Goal: Task Accomplishment & Management: Use online tool/utility

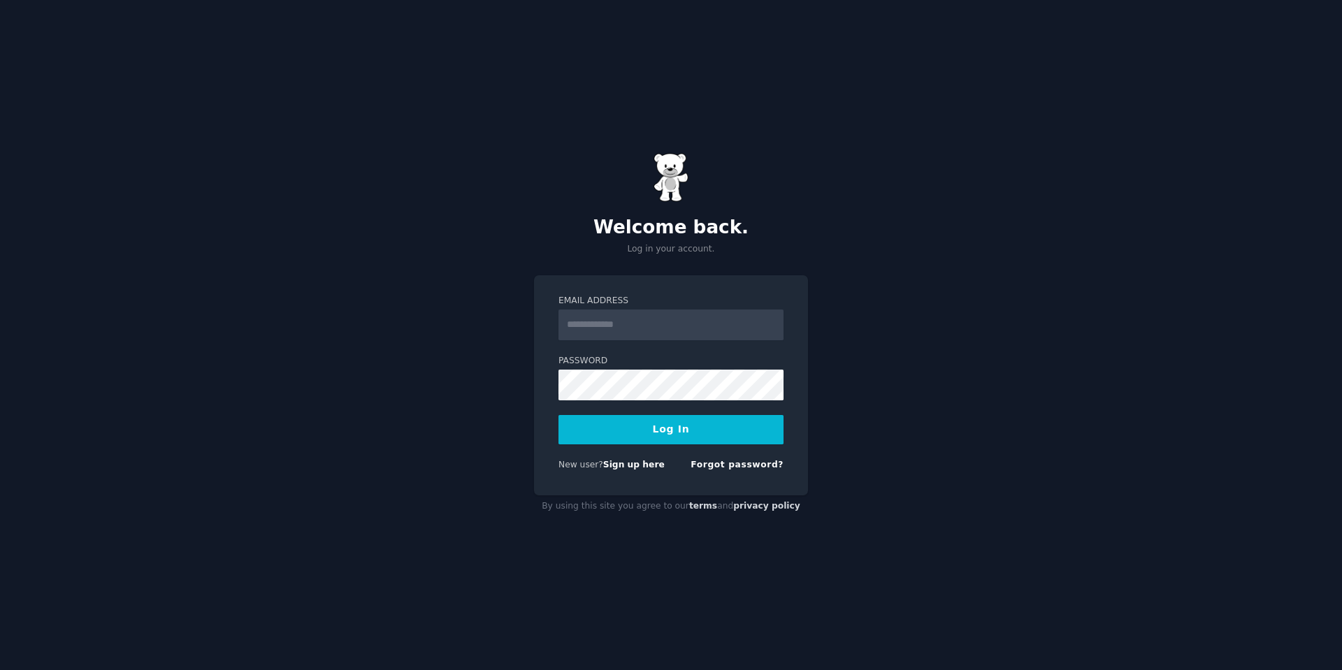
click at [629, 315] on input "Email Address" at bounding box center [670, 325] width 225 height 31
type input "**********"
click at [664, 365] on label "Password" at bounding box center [670, 361] width 225 height 13
click at [927, 395] on div "**********" at bounding box center [671, 335] width 1342 height 670
click at [701, 429] on button "Log In" at bounding box center [670, 429] width 225 height 29
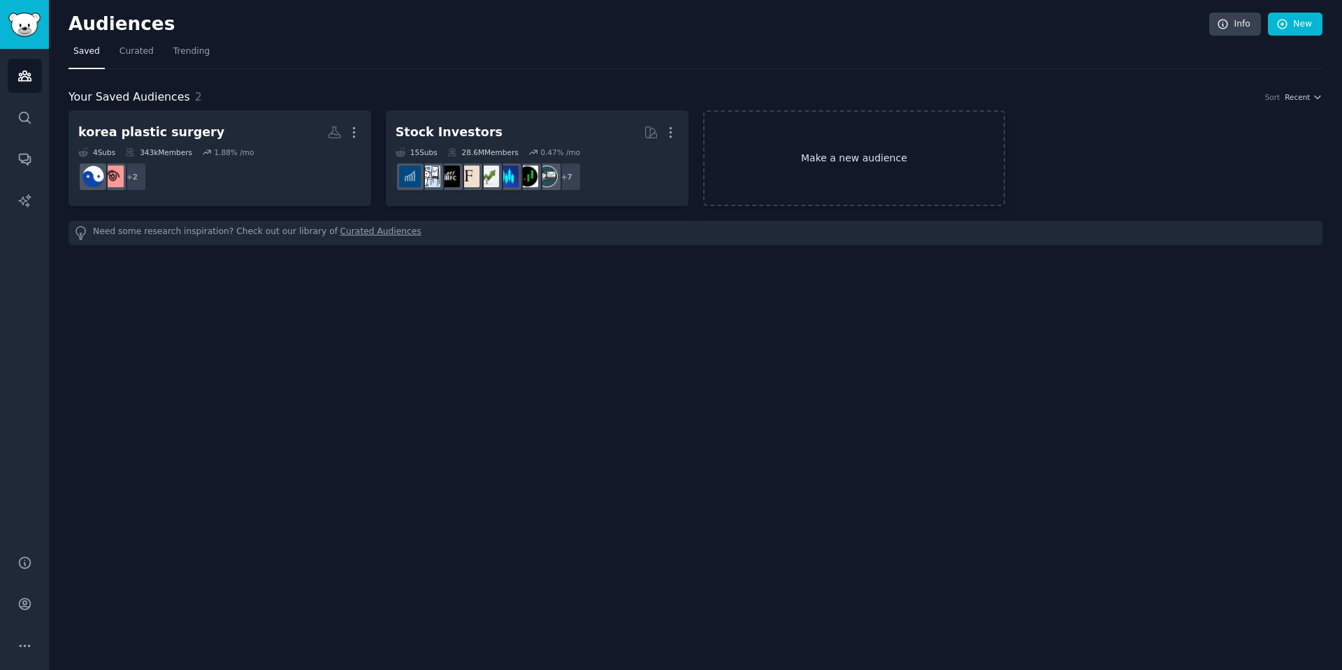
click at [852, 157] on link "Make a new audience" at bounding box center [854, 158] width 303 height 96
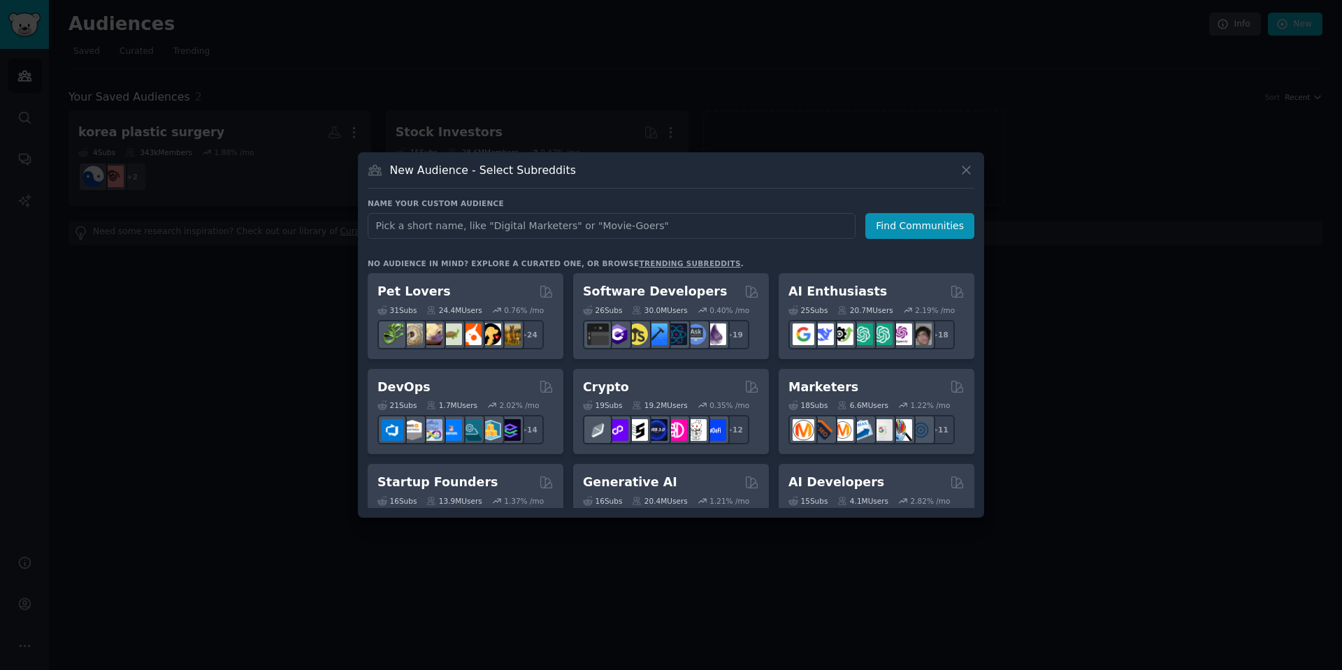
click at [523, 228] on input "text" at bounding box center [612, 226] width 488 height 26
type input "[DEMOGRAPHIC_DATA] av lovers otaku"
click at [925, 228] on button "Find Communities" at bounding box center [919, 226] width 109 height 26
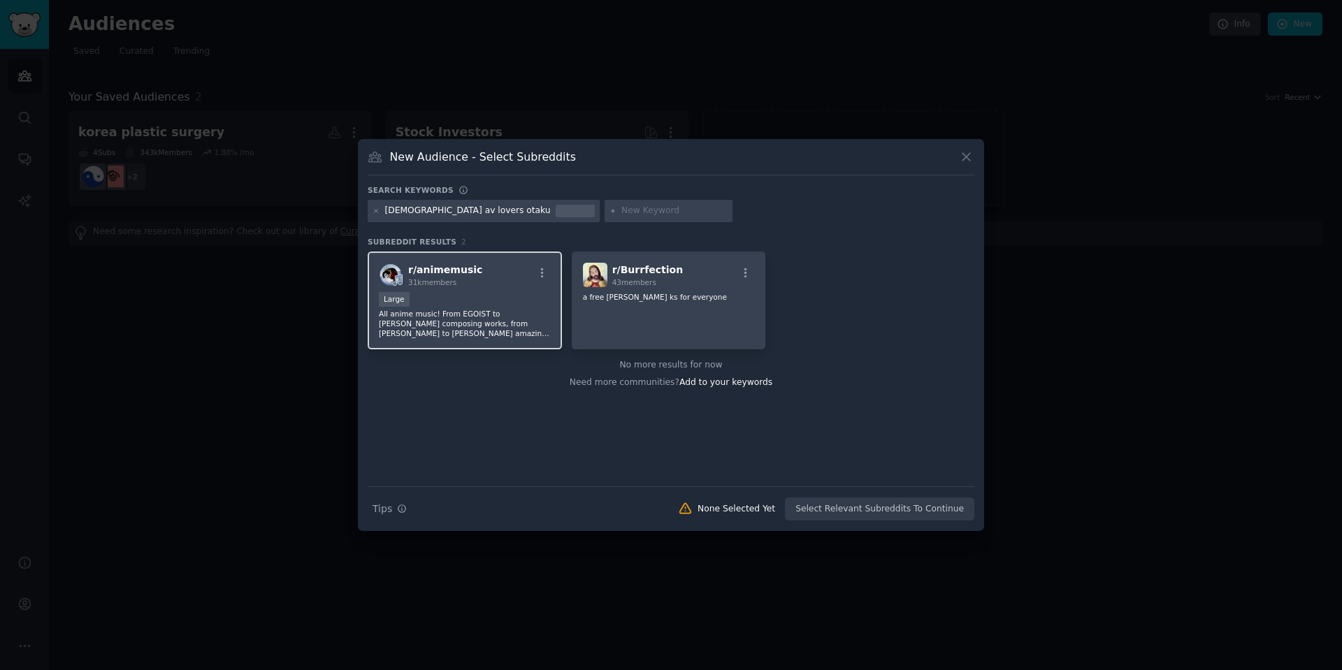
click at [512, 291] on div "r/ animemusic 31k members Large All anime music! From EGOIST to [PERSON_NAME] c…" at bounding box center [465, 301] width 194 height 99
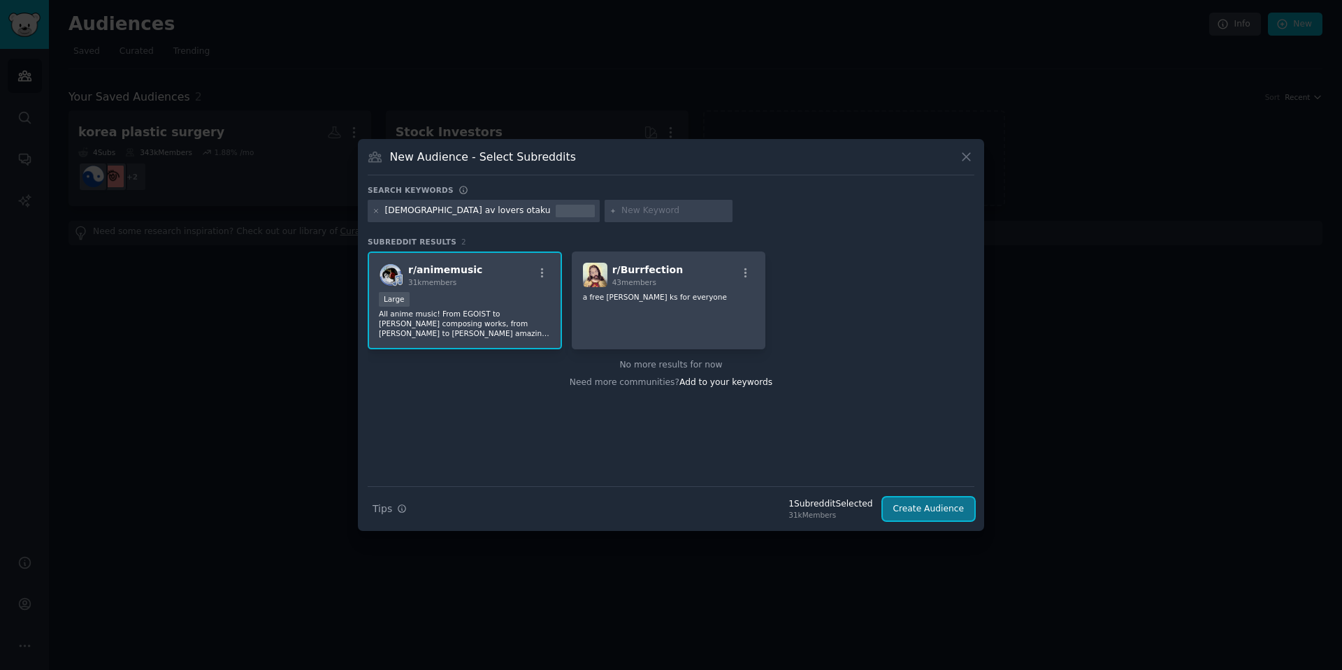
click at [924, 509] on button "Create Audience" at bounding box center [928, 509] width 92 height 24
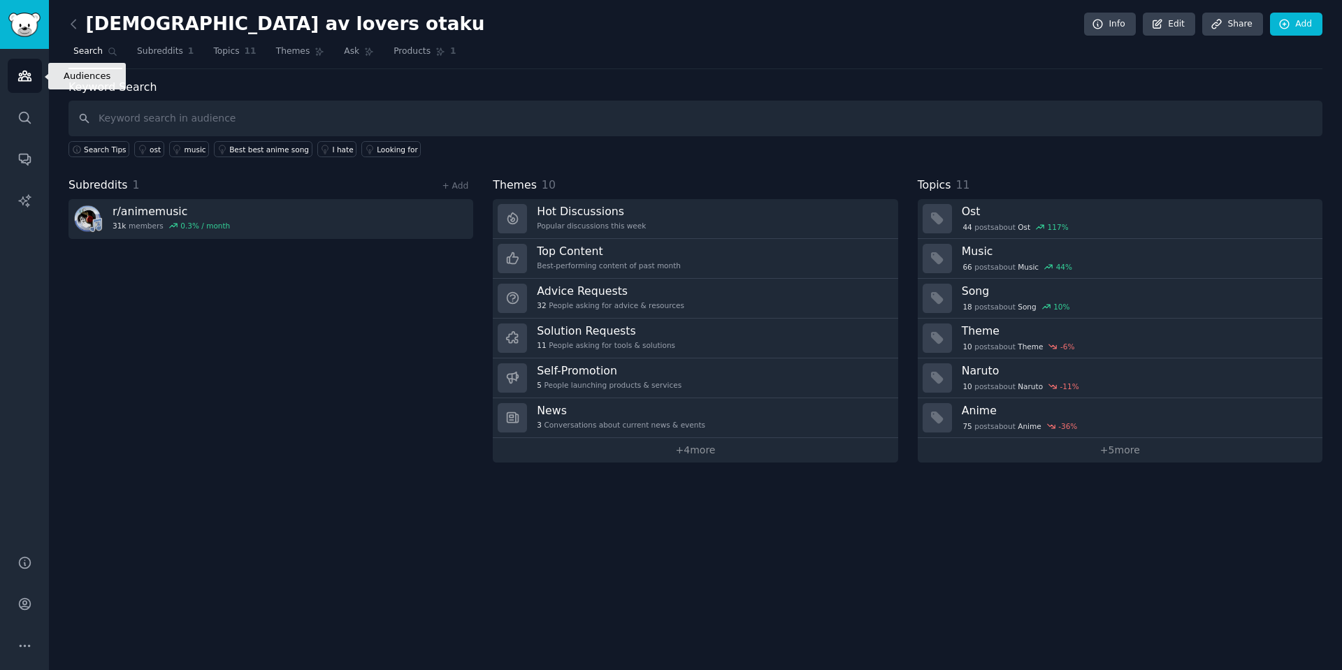
click at [27, 73] on icon "Sidebar" at bounding box center [24, 75] width 15 height 15
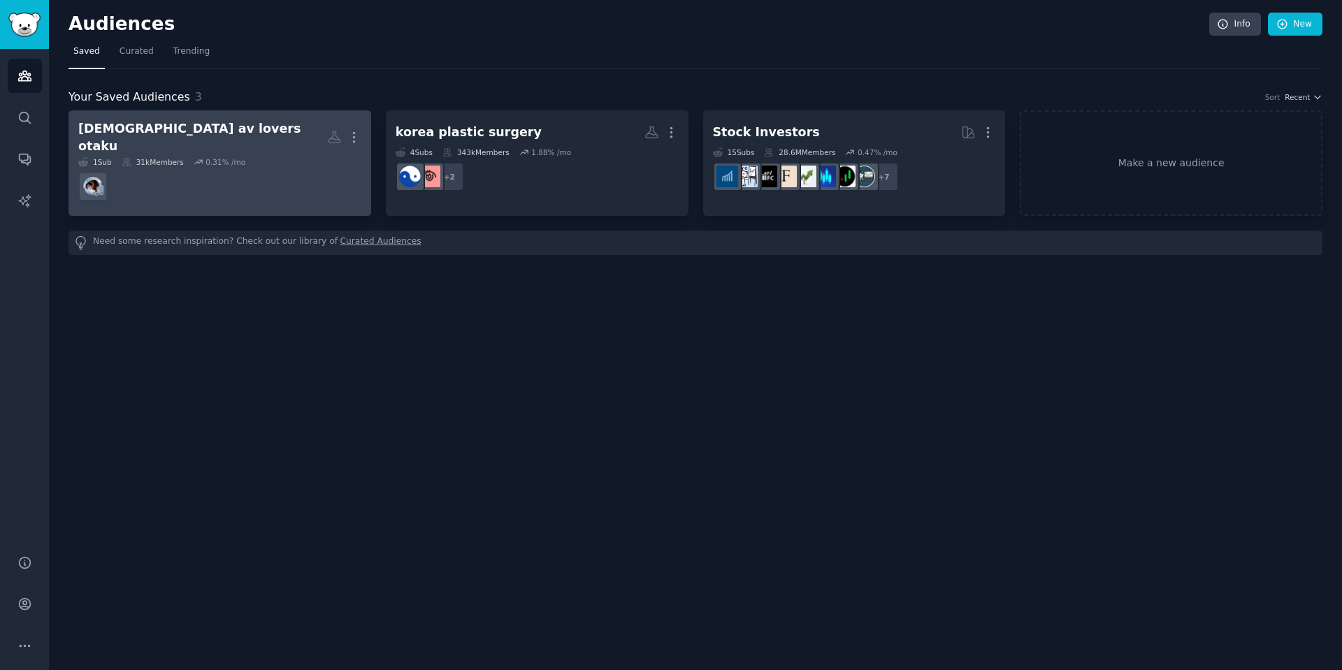
click at [213, 125] on div "[DEMOGRAPHIC_DATA] av lovers otaku" at bounding box center [202, 137] width 249 height 34
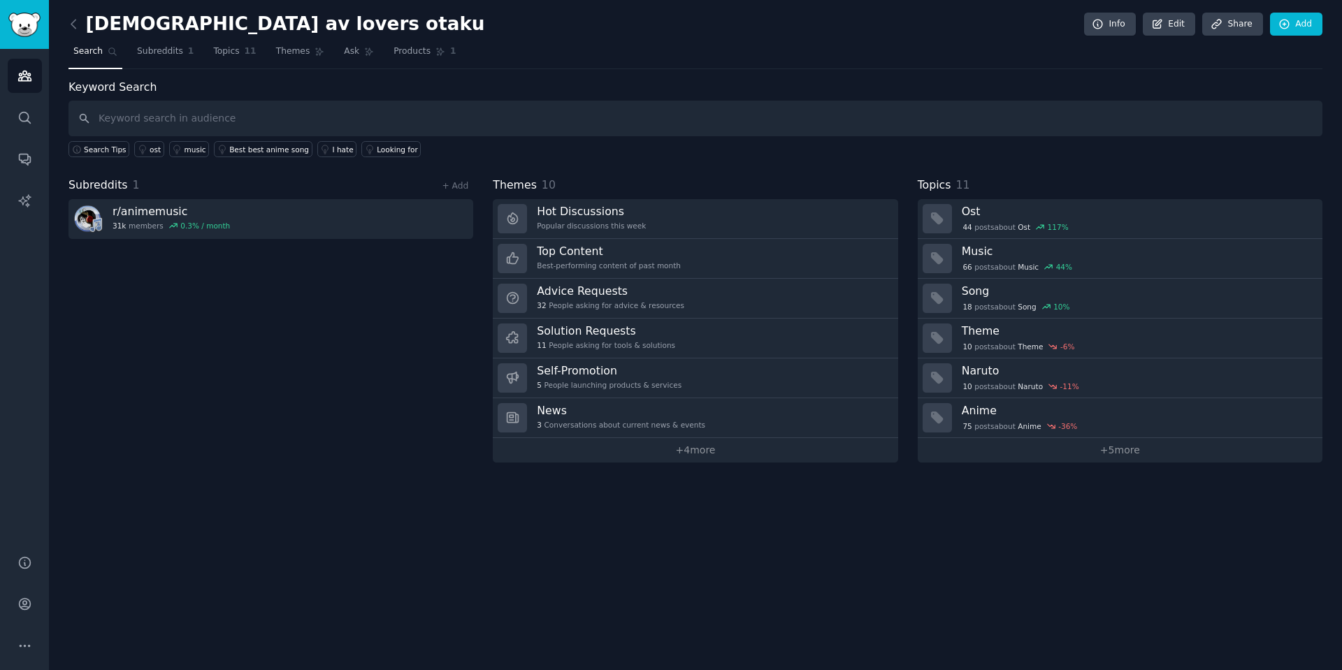
click at [402, 121] on input "text" at bounding box center [694, 119] width 1253 height 36
type input "what is a pain point when you want to enjoy anime"
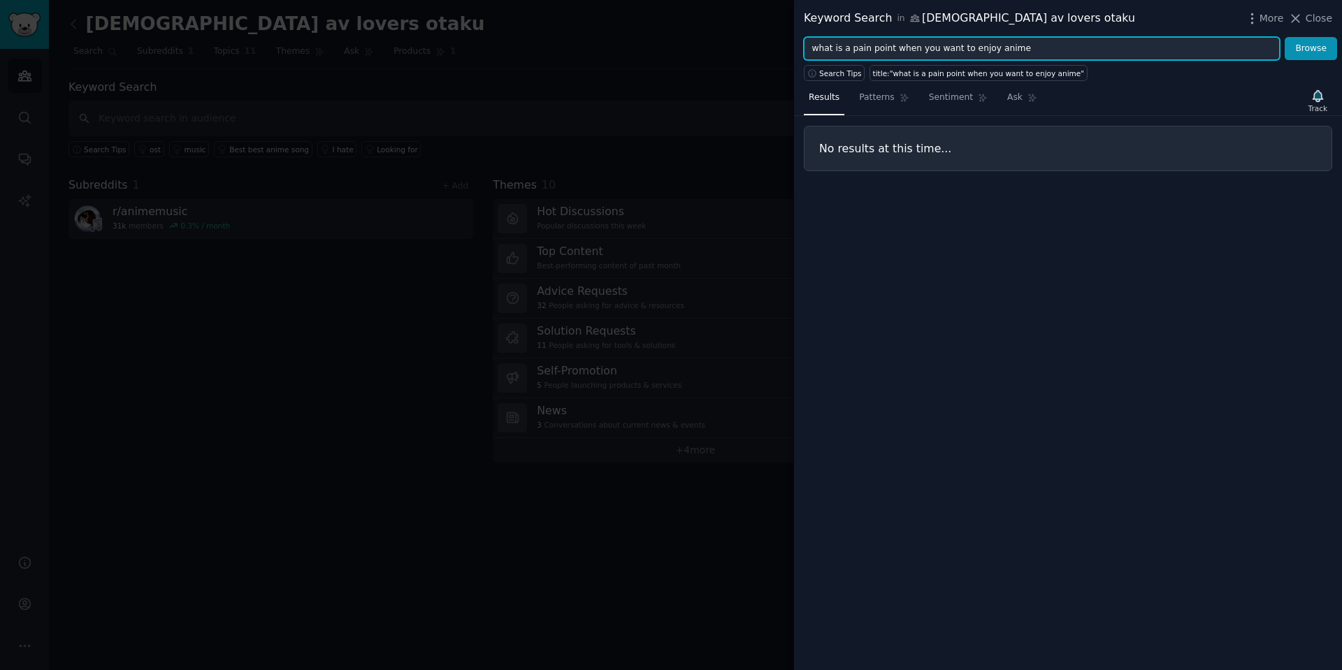
drag, startPoint x: 1055, startPoint y: 52, endPoint x: 796, endPoint y: 44, distance: 259.3
click at [796, 44] on div "what is a pain point when you want to enjoy anime Browse" at bounding box center [1068, 49] width 548 height 24
click at [942, 45] on input "what is a pain point when you want to enjoy anime" at bounding box center [1042, 49] width 476 height 24
click at [878, 50] on input "what is a pain point when you want to enjoy anime" at bounding box center [1042, 49] width 476 height 24
click at [847, 48] on input "what is a pain point when you want to enjoy anime" at bounding box center [1042, 49] width 476 height 24
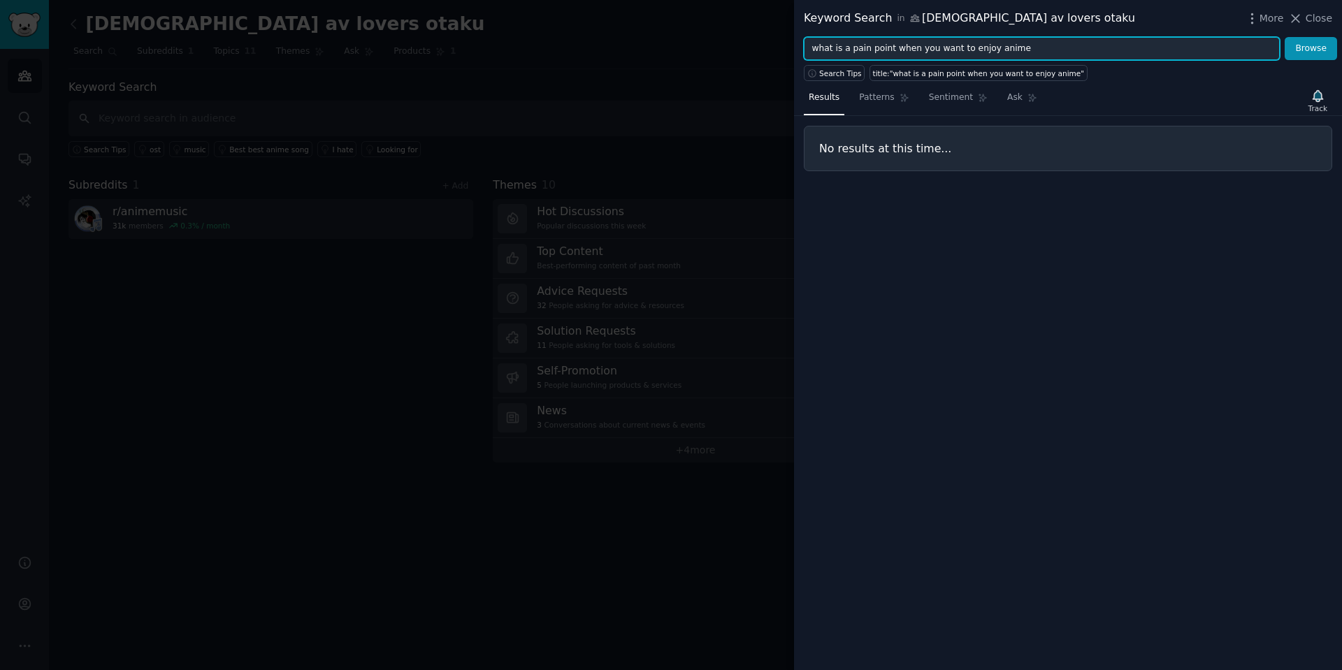
drag, startPoint x: 889, startPoint y: 48, endPoint x: 866, endPoint y: 50, distance: 23.9
click at [850, 48] on input "what is a pain point when you want to enjoy anime" at bounding box center [1042, 49] width 476 height 24
click at [1284, 37] on button "Browse" at bounding box center [1310, 49] width 52 height 24
drag, startPoint x: 987, startPoint y: 48, endPoint x: 783, endPoint y: 36, distance: 204.3
click at [783, 36] on div "Keyword Search in japanese av lovers otaku More Close problem when you want to …" at bounding box center [671, 335] width 1342 height 670
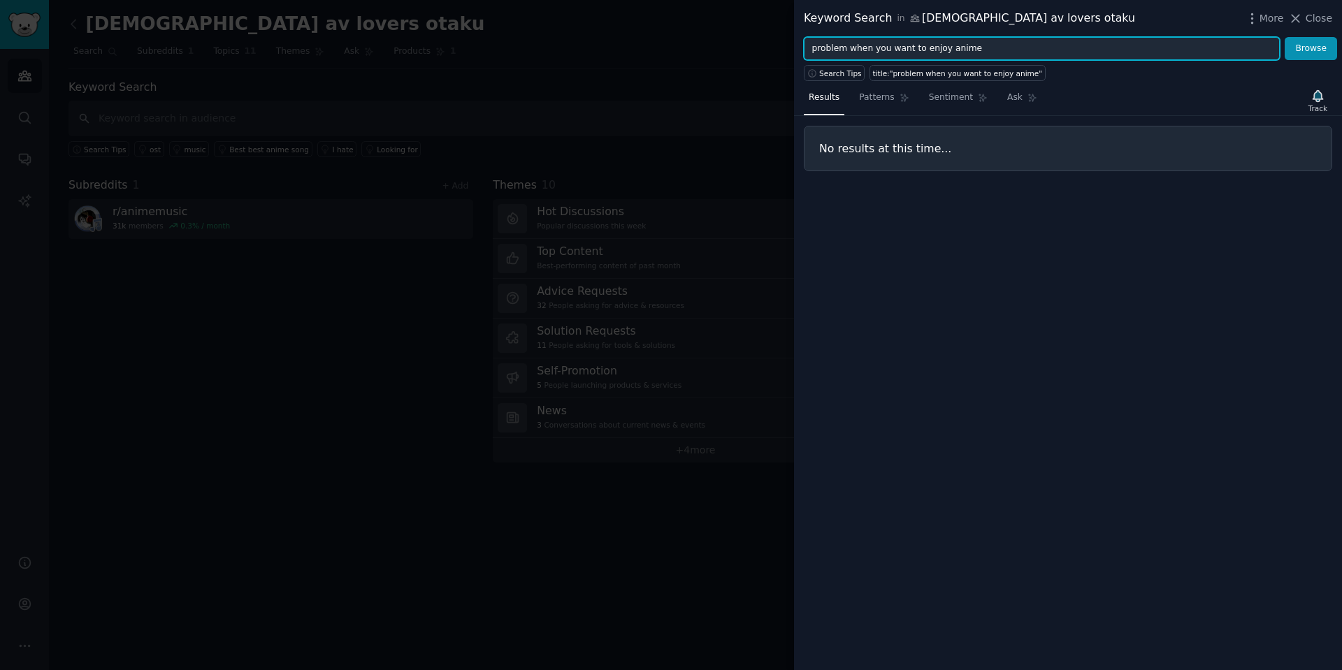
click at [867, 50] on input "problem when you want to enjoy anime" at bounding box center [1042, 49] width 476 height 24
drag, startPoint x: 845, startPoint y: 51, endPoint x: 1117, endPoint y: 60, distance: 271.2
click at [1117, 60] on div "Keyword Search in japanese av lovers otaku More Close problem when you want to …" at bounding box center [1068, 335] width 548 height 670
type input "problem"
click at [1284, 37] on button "Browse" at bounding box center [1310, 49] width 52 height 24
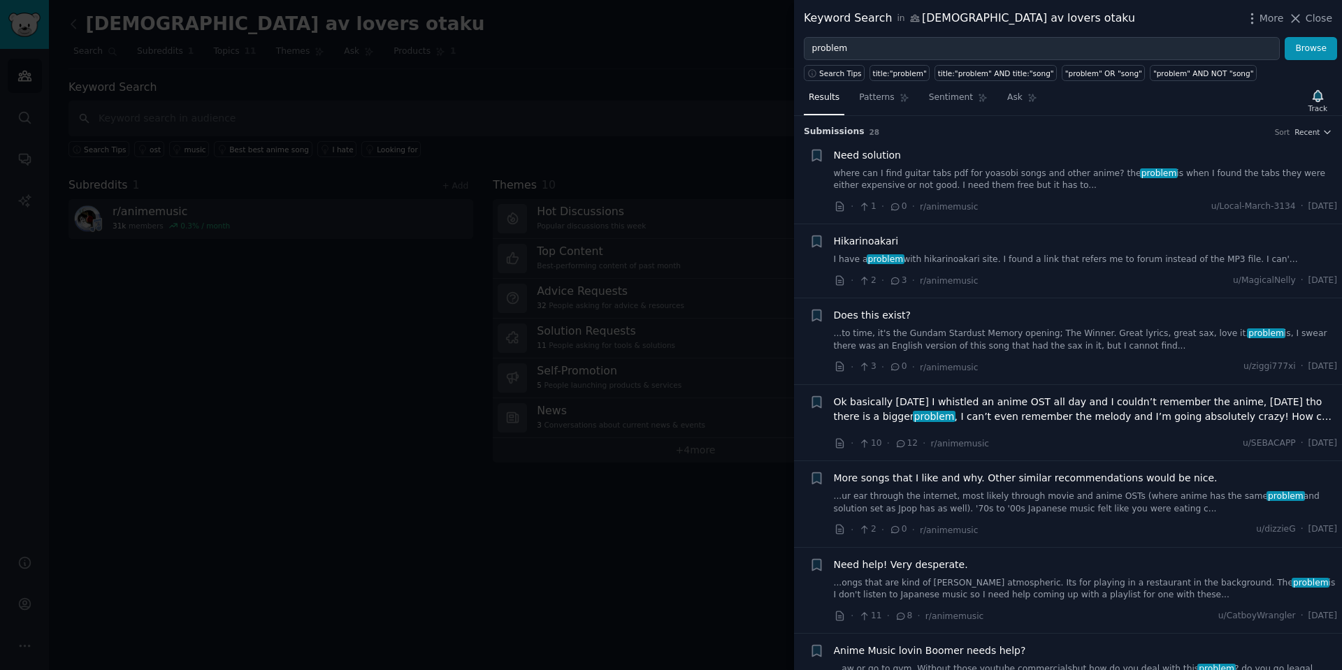
click at [641, 95] on div at bounding box center [671, 335] width 1342 height 670
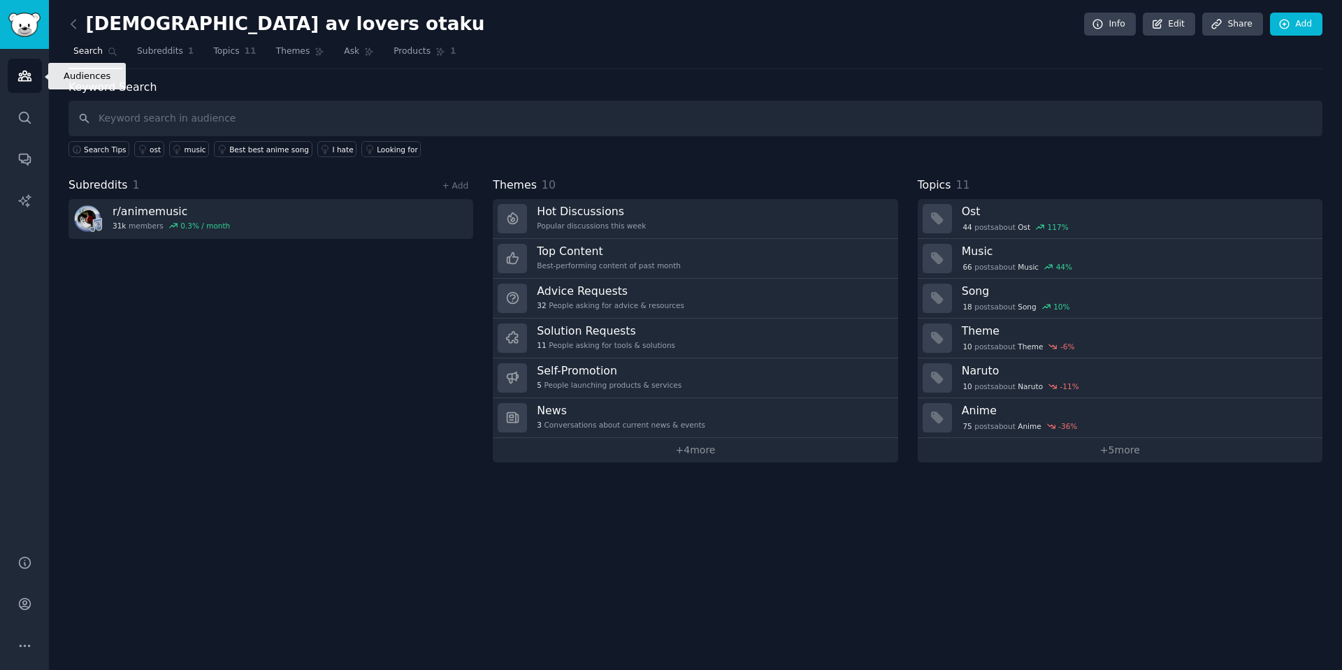
click at [29, 73] on icon "Sidebar" at bounding box center [24, 76] width 13 height 10
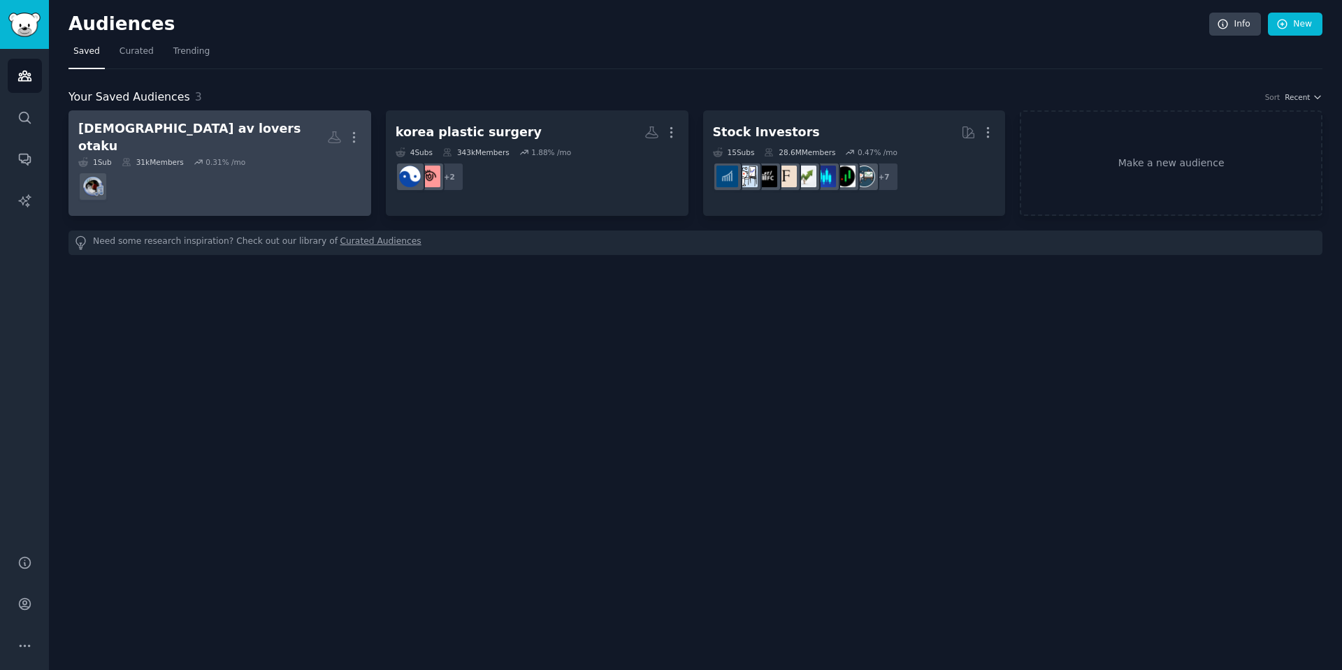
click at [231, 146] on div "japanese av lovers otaku More 1 Sub 31k Members 0.31 % /mo" at bounding box center [219, 163] width 283 height 86
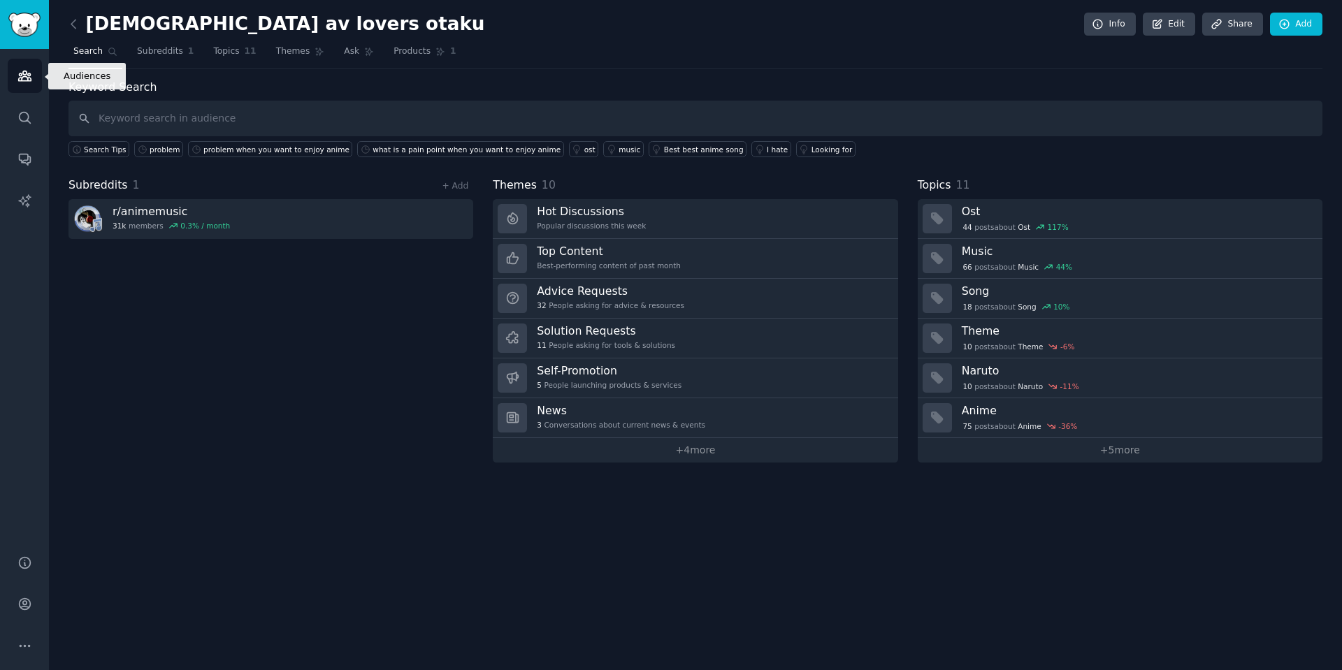
click at [17, 72] on icon "Sidebar" at bounding box center [24, 75] width 15 height 15
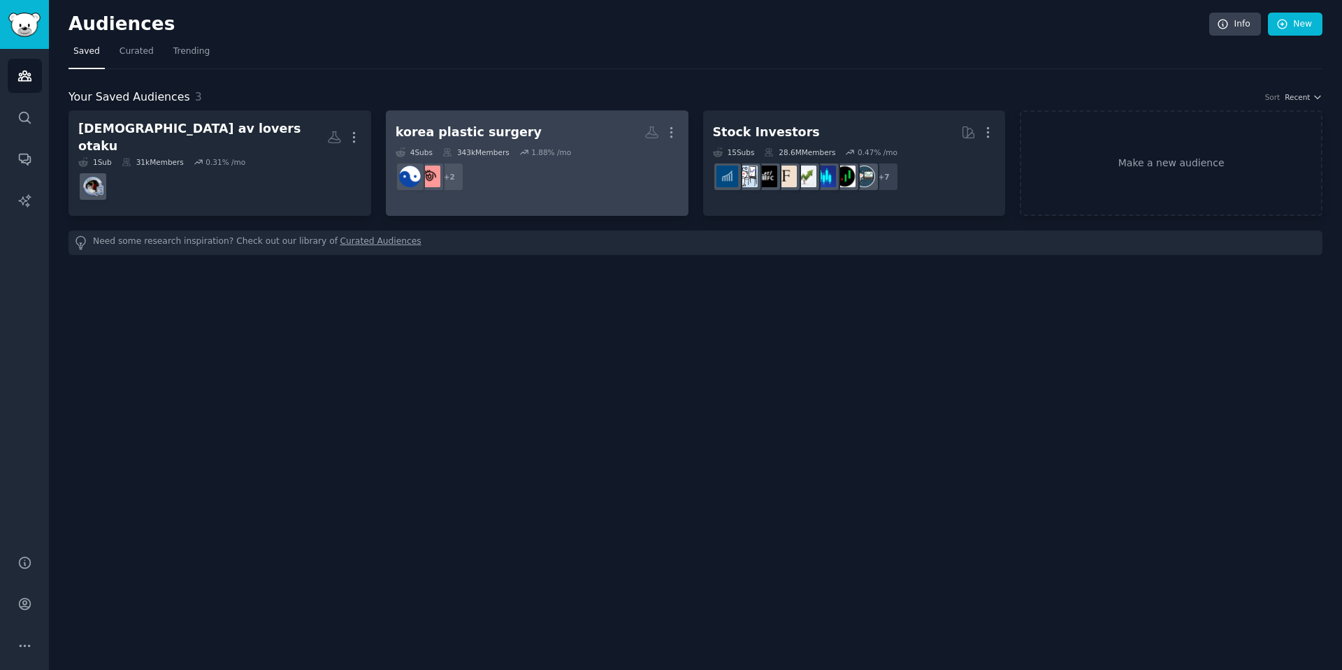
click at [428, 133] on div "korea plastic surgery" at bounding box center [468, 132] width 146 height 17
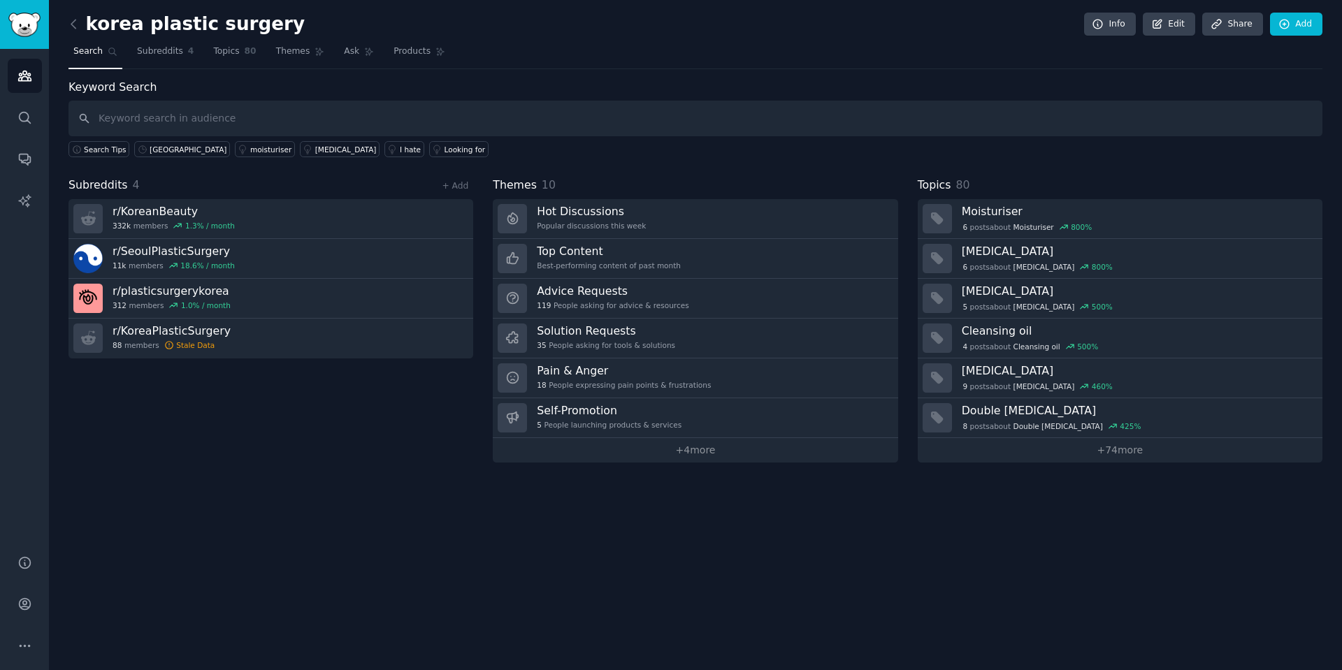
click at [381, 110] on input "text" at bounding box center [694, 119] width 1253 height 36
type input "problem"
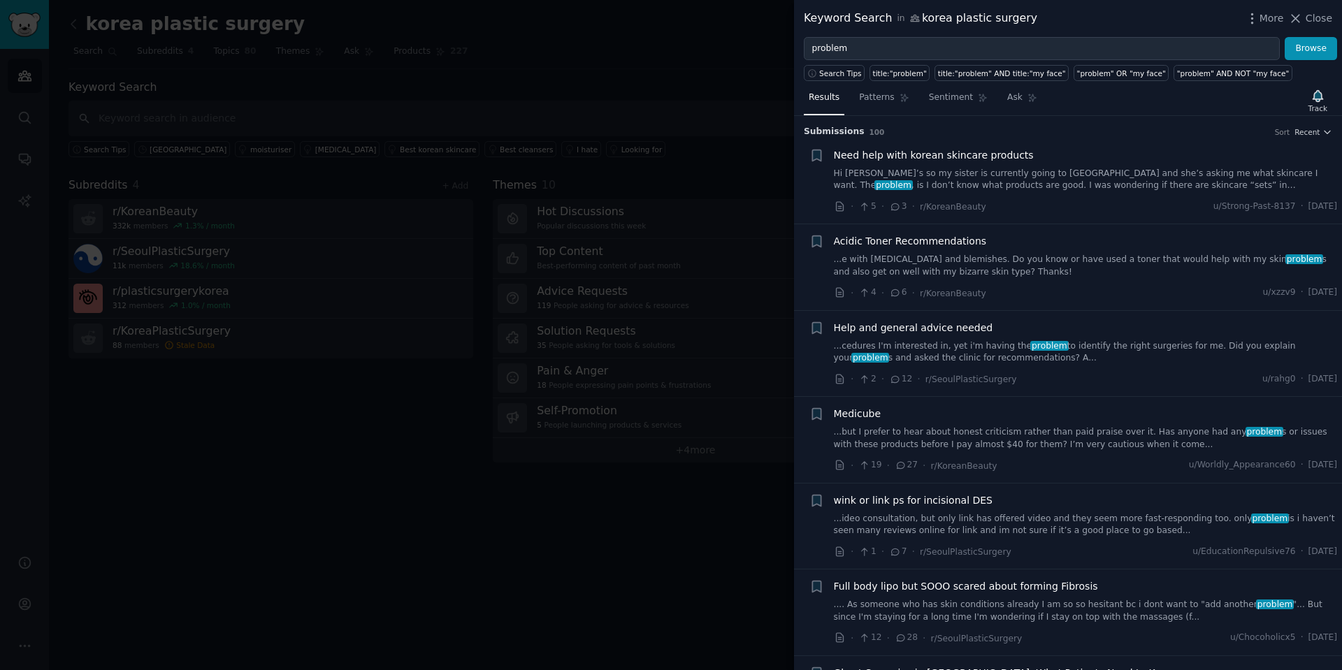
click at [757, 59] on div at bounding box center [671, 335] width 1342 height 670
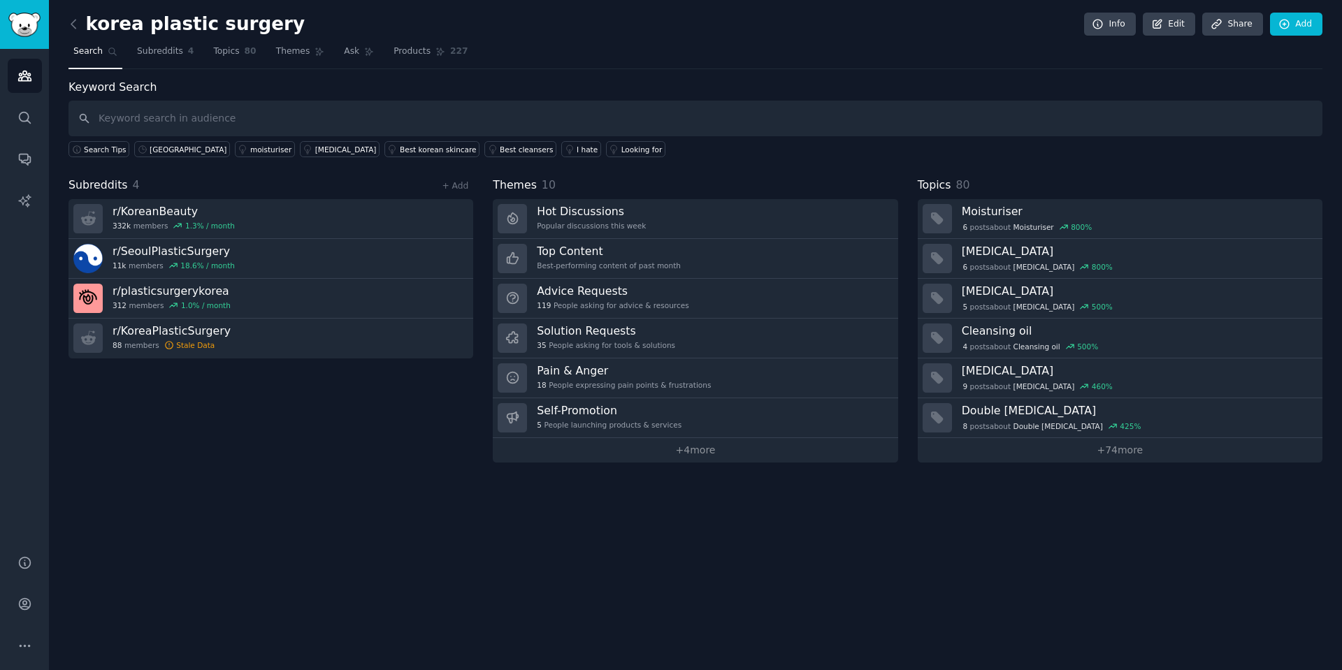
click at [720, 148] on div "Search Tips seoul moisturiser niacinamide Best korean skincare Best cleansers I…" at bounding box center [694, 146] width 1253 height 21
